Goal: Information Seeking & Learning: Learn about a topic

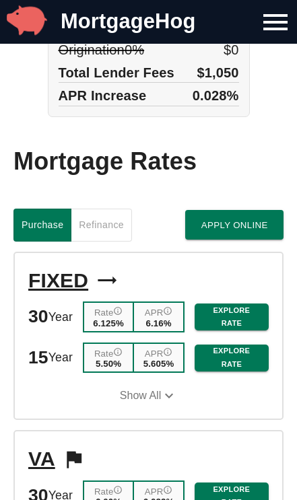
scroll to position [1314, 0]
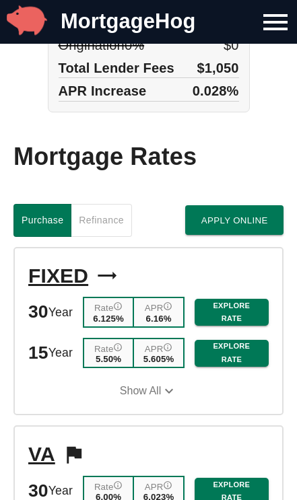
click at [92, 212] on span "Refinance" at bounding box center [101, 220] width 45 height 17
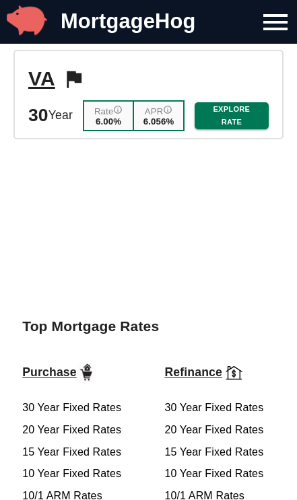
scroll to position [1717, 0]
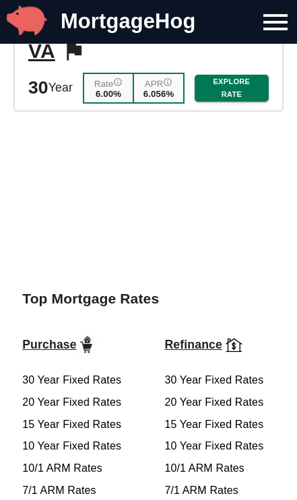
click at [182, 374] on link "30 Year Fixed Rates" at bounding box center [213, 379] width 99 height 11
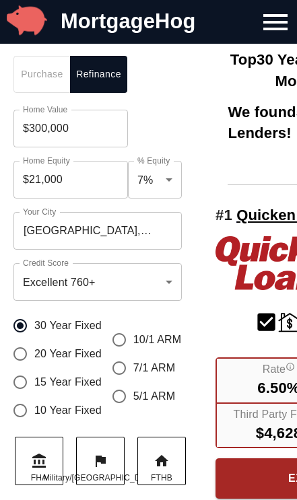
click at [90, 130] on input "$300,000" at bounding box center [70, 129] width 114 height 38
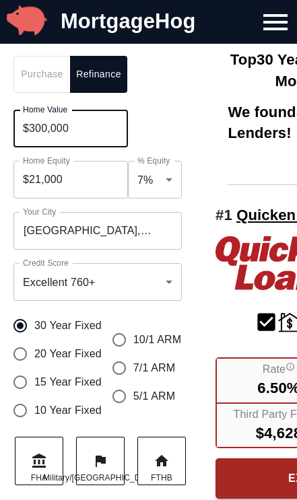
scroll to position [26, 0]
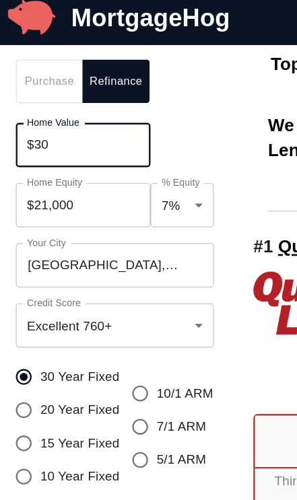
type input "$3"
type input "$380,000"
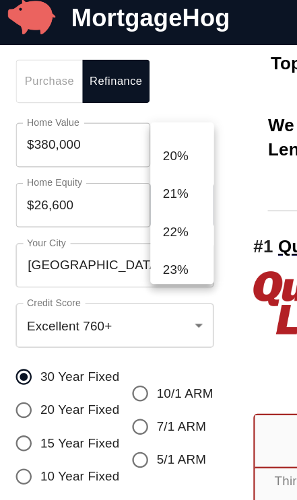
scroll to position [604, 0]
click at [157, 206] on li "22%" at bounding box center [155, 205] width 54 height 32
type input "$83,600"
type input "0.22"
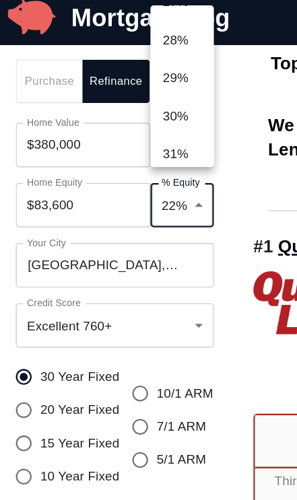
scroll to position [867, 0]
click at [158, 97] on li "30%" at bounding box center [155, 101] width 54 height 32
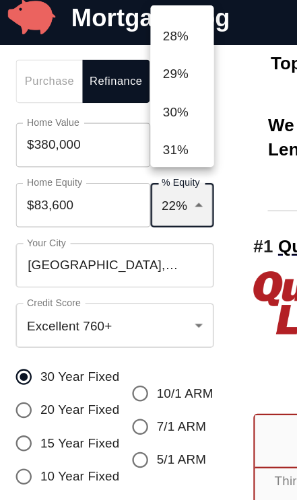
type input "$114,000"
type input "0.3"
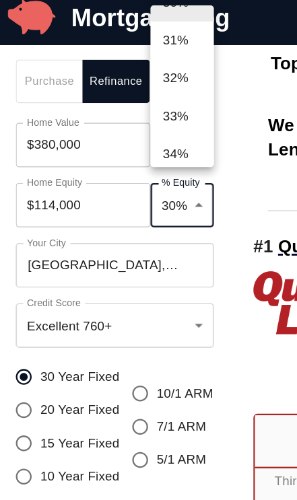
scroll to position [960, 0]
click at [161, 104] on li "33%" at bounding box center [155, 105] width 54 height 32
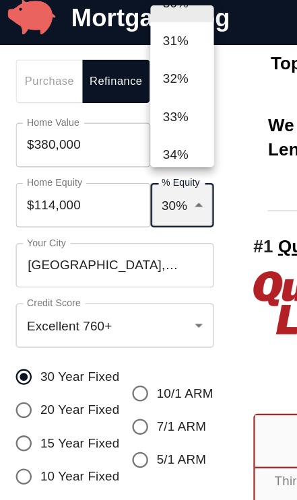
type input "$125,400"
type input "0.33"
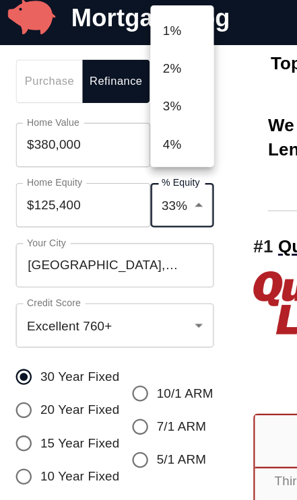
scroll to position [986, 0]
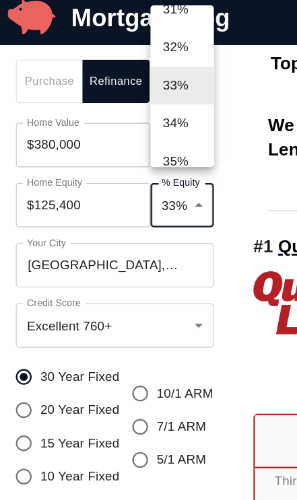
click at [168, 42] on li "32%" at bounding box center [155, 46] width 54 height 32
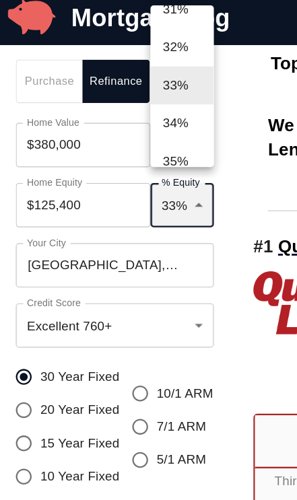
type input "$121,600"
type input "0.32"
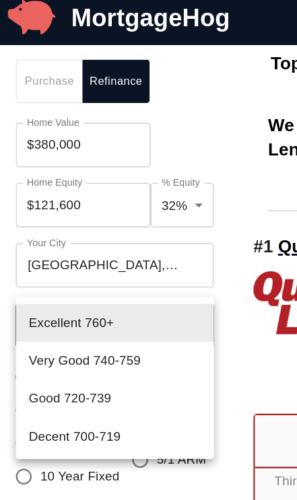
click at [48, 277] on li "Excellent 760+" at bounding box center [97, 280] width 168 height 32
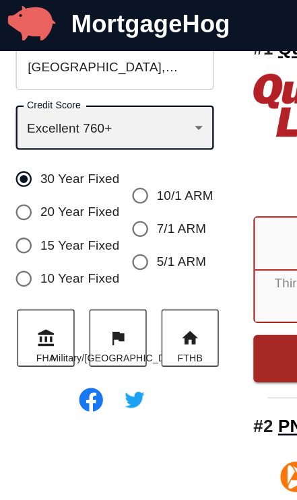
scroll to position [200, 0]
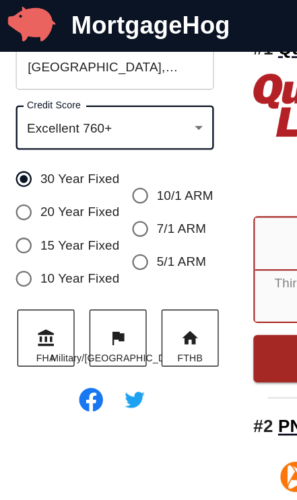
click at [39, 294] on icon at bounding box center [38, 287] width 13 height 14
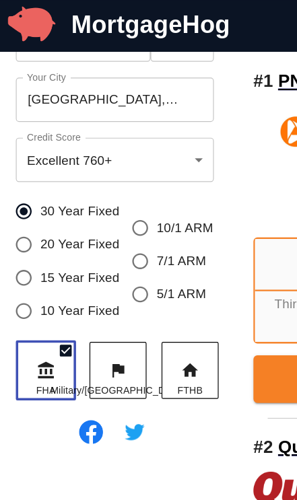
scroll to position [172, 0]
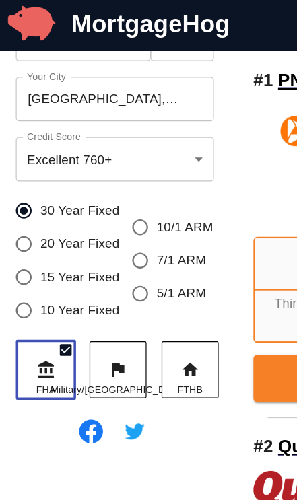
click at [93, 321] on icon at bounding box center [100, 315] width 16 height 16
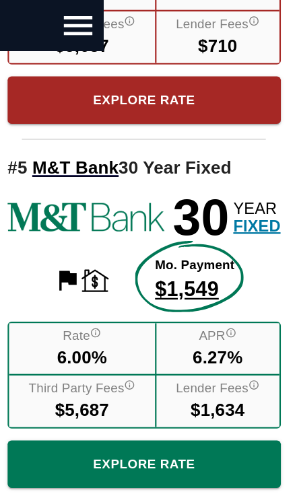
scroll to position [1362, 164]
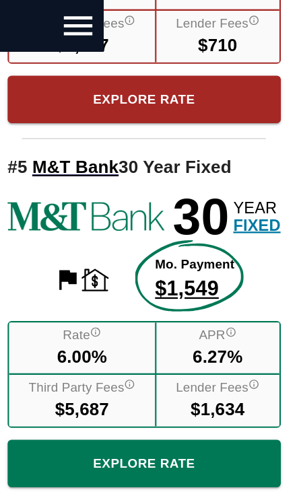
click at [74, 385] on span "Explore Rate" at bounding box center [167, 394] width 210 height 19
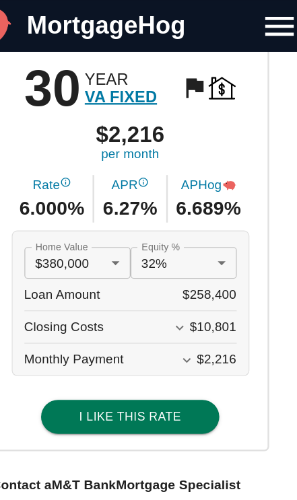
scroll to position [100, 0]
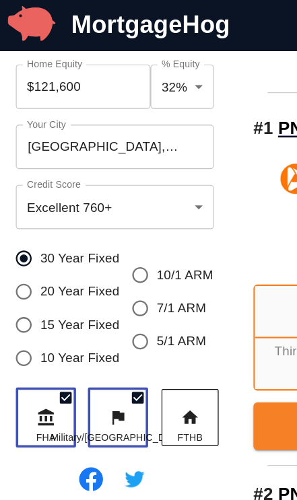
scroll to position [173, 0]
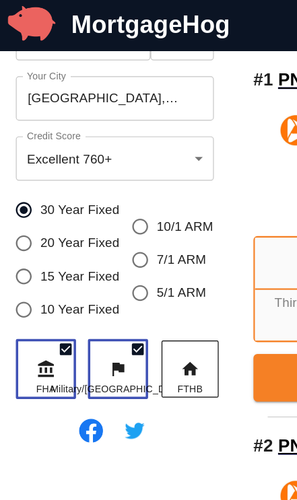
click at [39, 321] on icon at bounding box center [38, 314] width 13 height 14
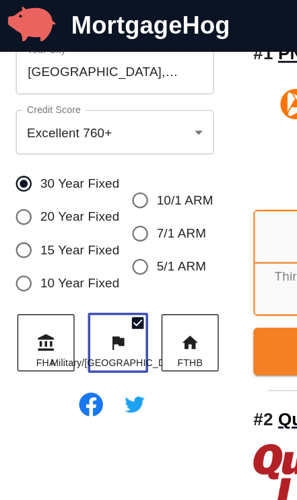
scroll to position [210, 0]
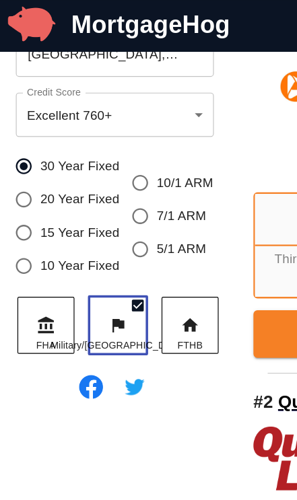
click at [153, 276] on icon at bounding box center [161, 276] width 16 height 16
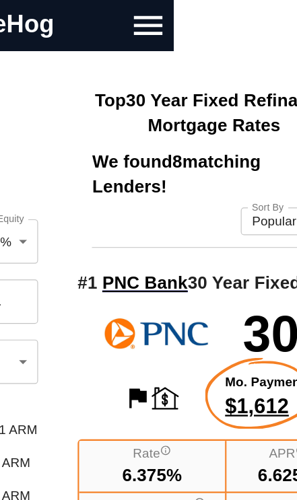
scroll to position [0, 105]
